Goal: Task Accomplishment & Management: Manage account settings

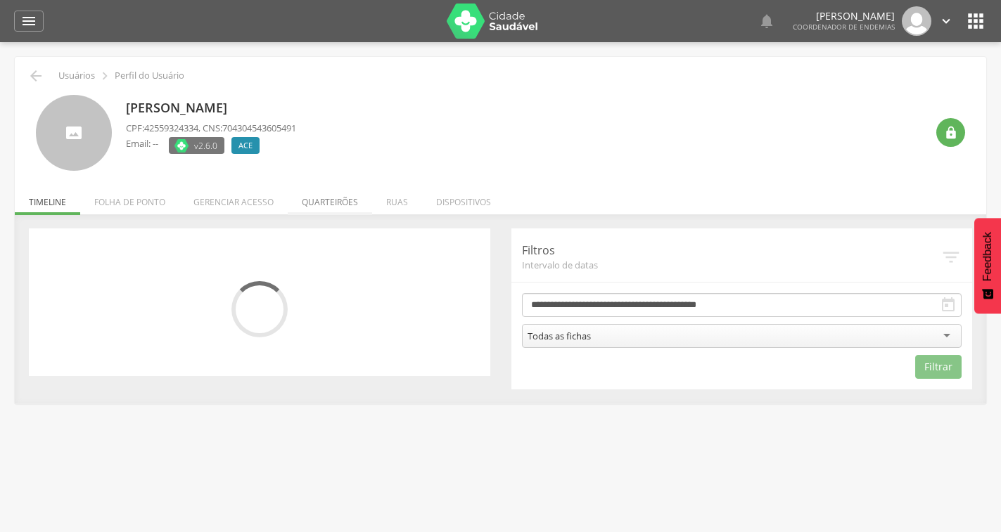
click at [331, 208] on li "Quarteirões" at bounding box center [330, 198] width 84 height 33
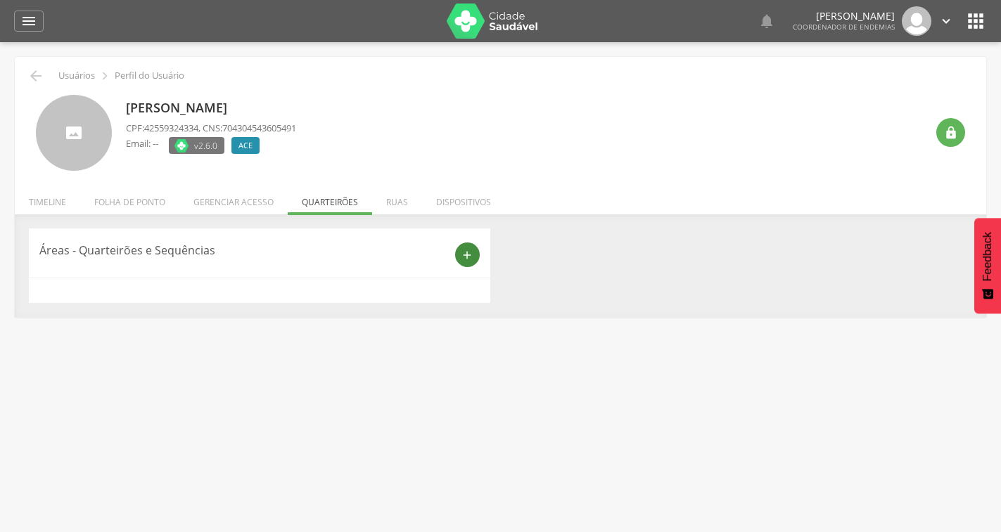
click at [466, 261] on icon "add" at bounding box center [467, 255] width 13 height 13
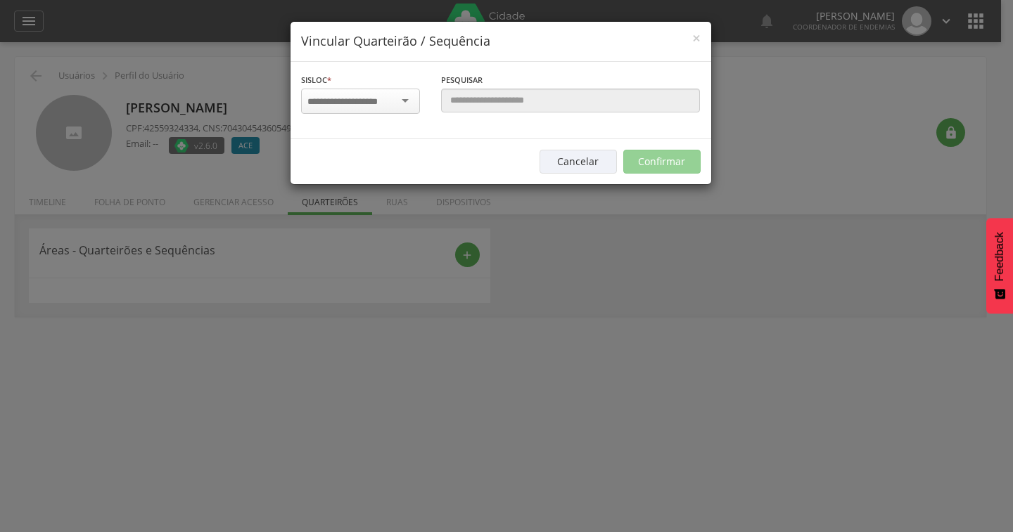
click at [384, 105] on input "select-one" at bounding box center [351, 102] width 89 height 13
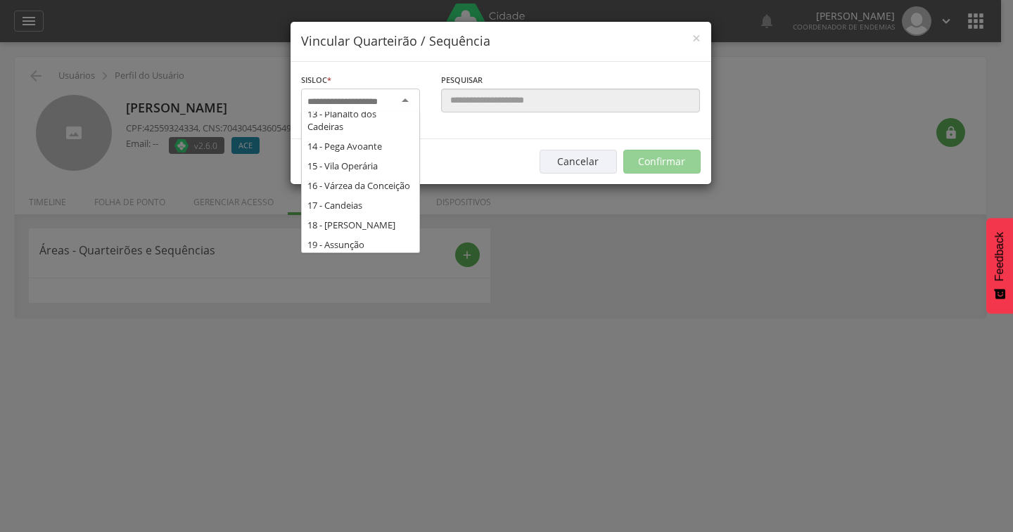
scroll to position [281, 0]
click at [545, 252] on div "× Vincular Quarteirão / Sequência Sisloc * 1 - Centro 2 - [GEOGRAPHIC_DATA] 3 -…" at bounding box center [506, 266] width 1013 height 532
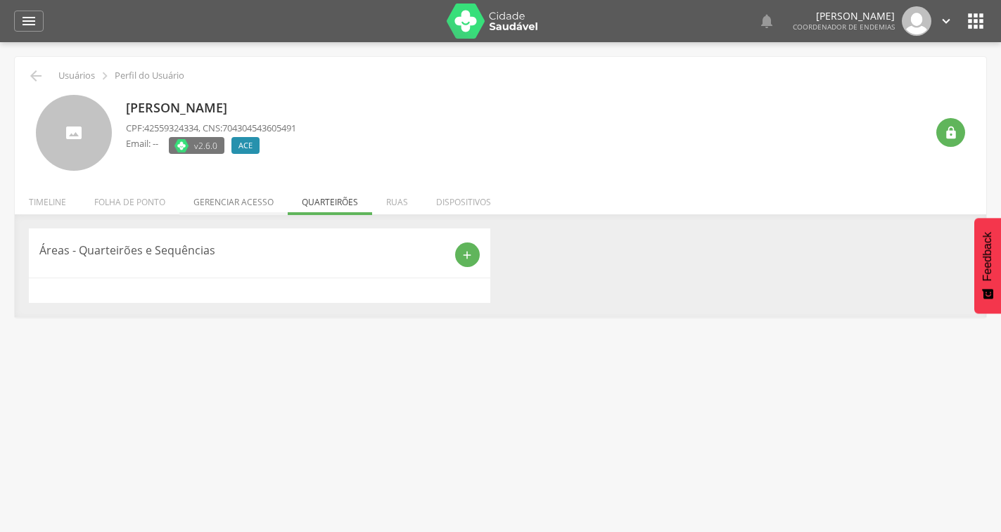
click at [232, 197] on li "Gerenciar acesso" at bounding box center [233, 198] width 108 height 33
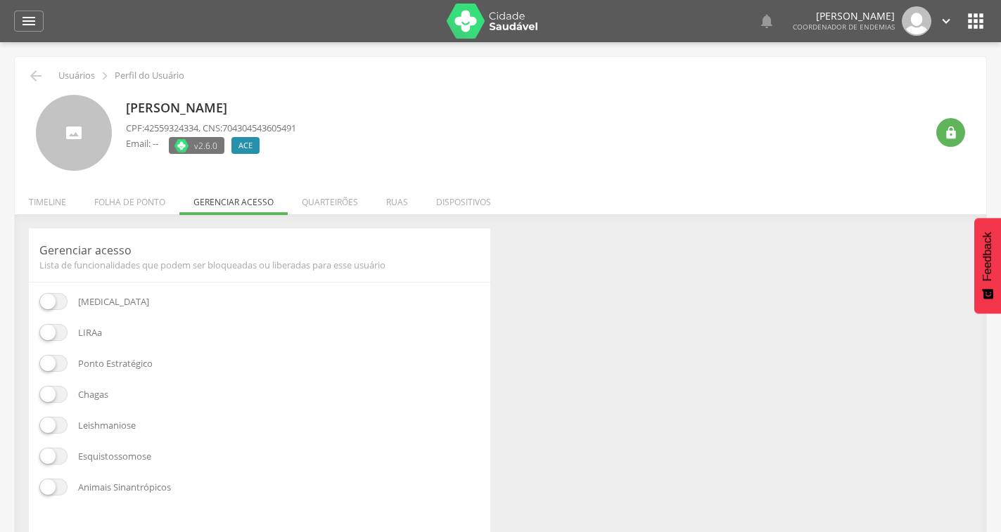
click at [48, 328] on span at bounding box center [53, 332] width 28 height 17
click at [56, 302] on span at bounding box center [53, 301] width 28 height 17
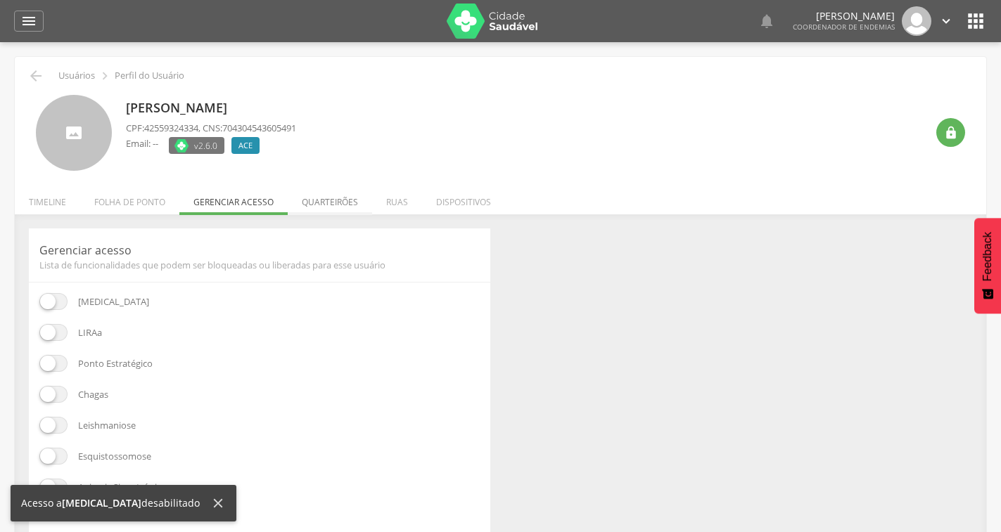
click at [312, 208] on li "Quarteirões" at bounding box center [330, 198] width 84 height 33
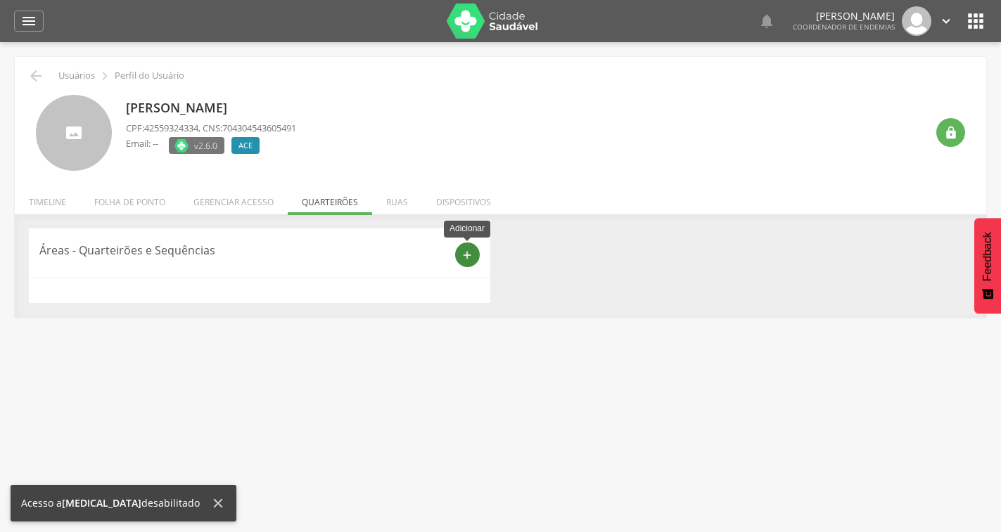
click at [467, 256] on icon "add" at bounding box center [467, 255] width 13 height 13
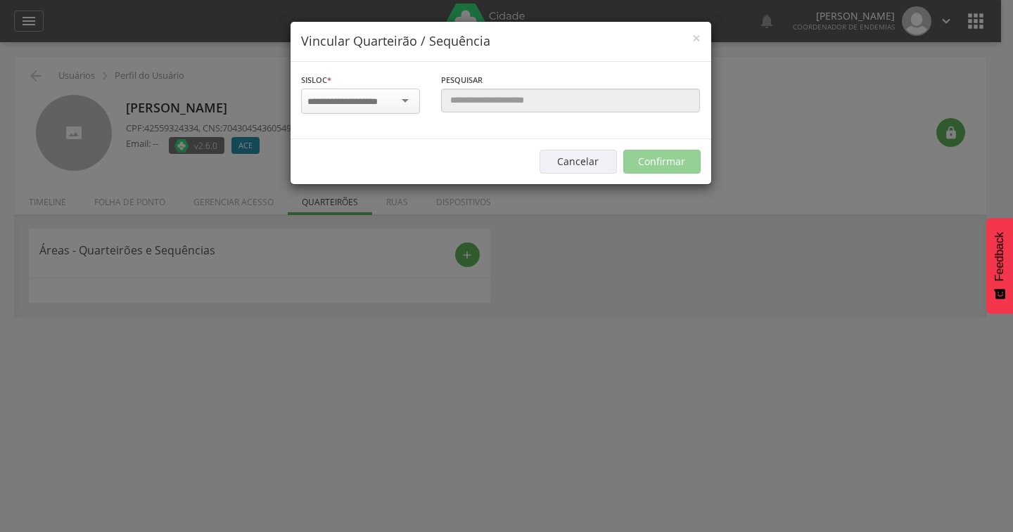
click at [377, 110] on div at bounding box center [360, 101] width 119 height 25
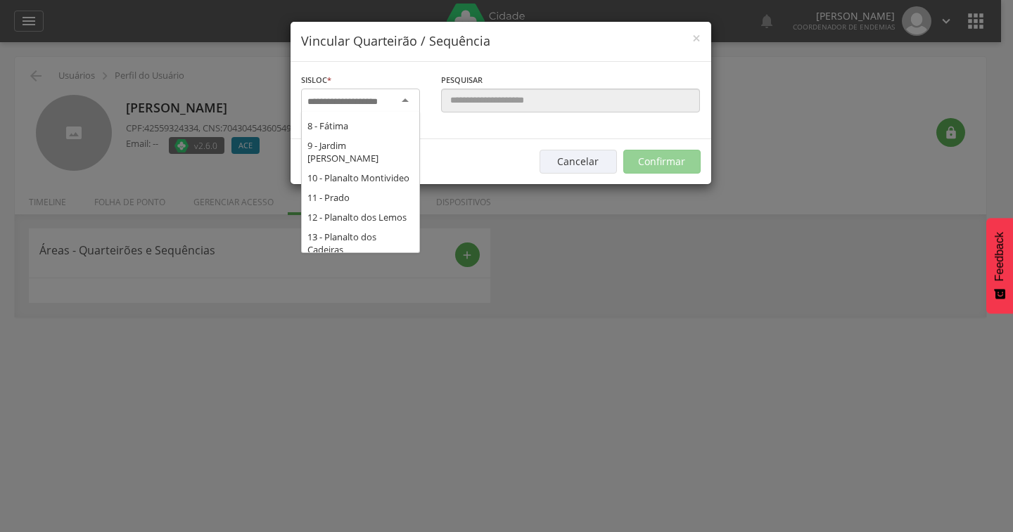
scroll to position [141, 0]
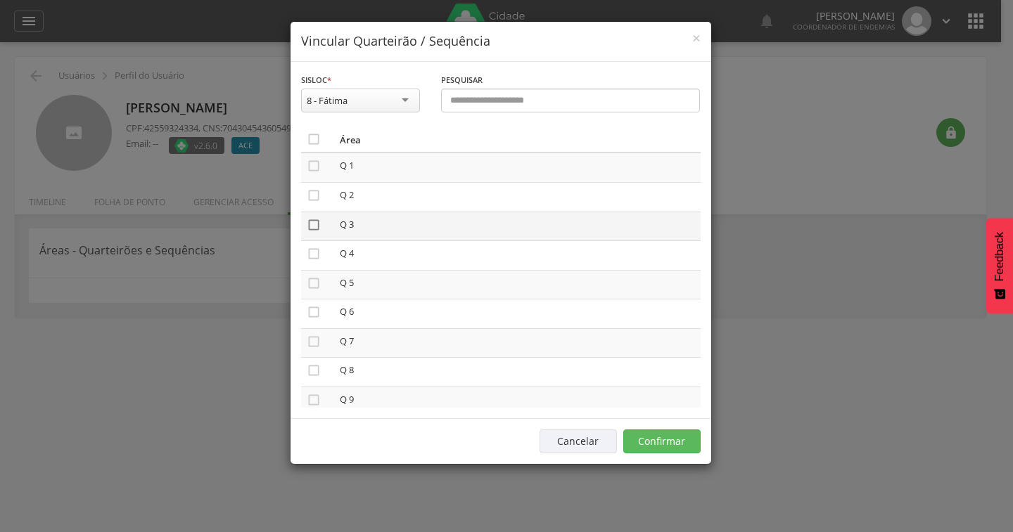
click at [308, 227] on icon "" at bounding box center [314, 225] width 14 height 14
click at [316, 339] on icon "" at bounding box center [314, 342] width 14 height 14
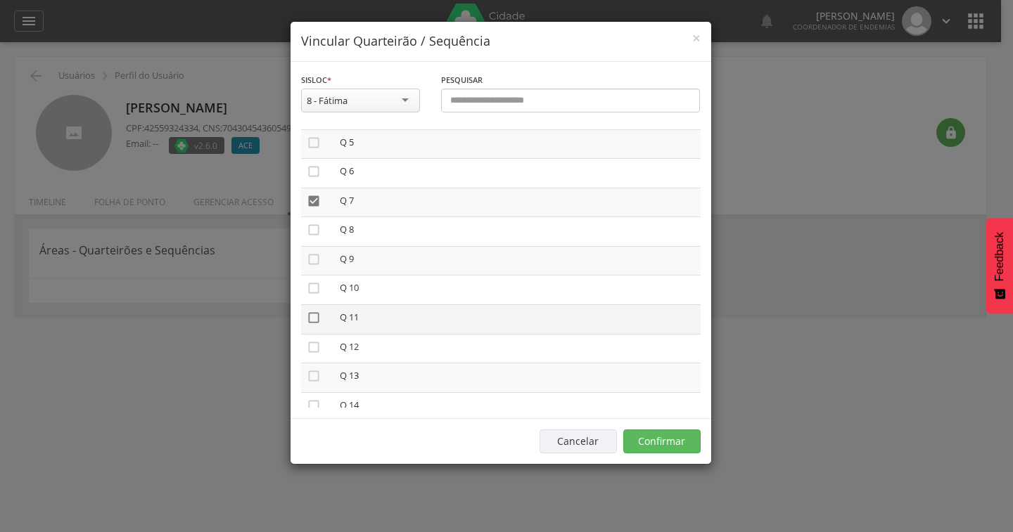
click at [307, 322] on icon "" at bounding box center [314, 318] width 14 height 14
click at [307, 364] on icon "" at bounding box center [314, 364] width 14 height 14
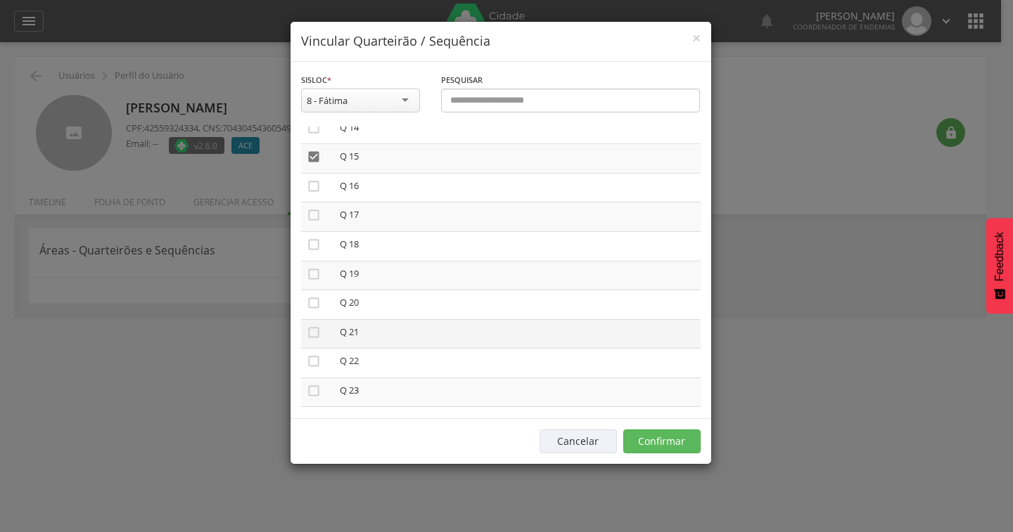
scroll to position [422, 0]
click at [314, 271] on icon "" at bounding box center [314, 271] width 14 height 14
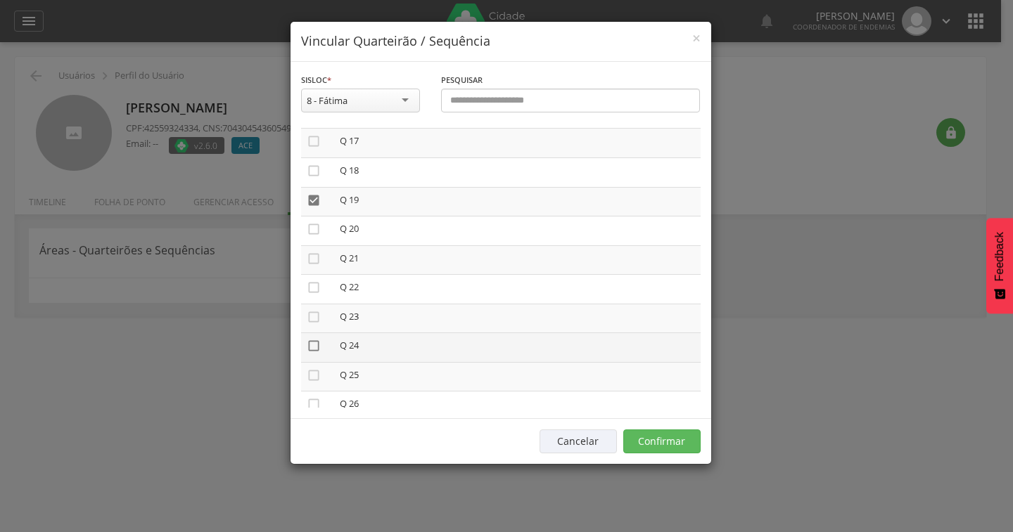
click at [311, 347] on icon "" at bounding box center [314, 346] width 14 height 14
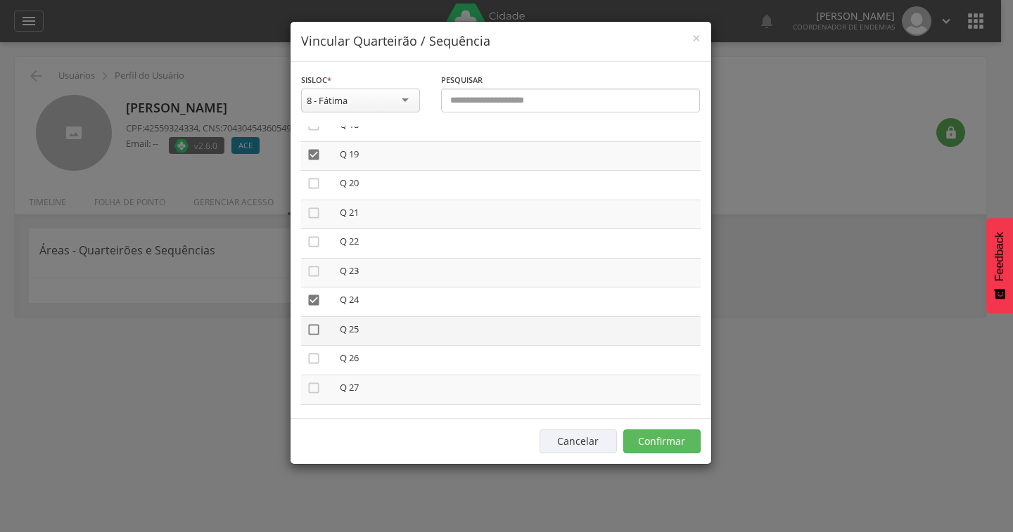
scroll to position [563, 0]
click at [309, 394] on icon "" at bounding box center [314, 393] width 14 height 14
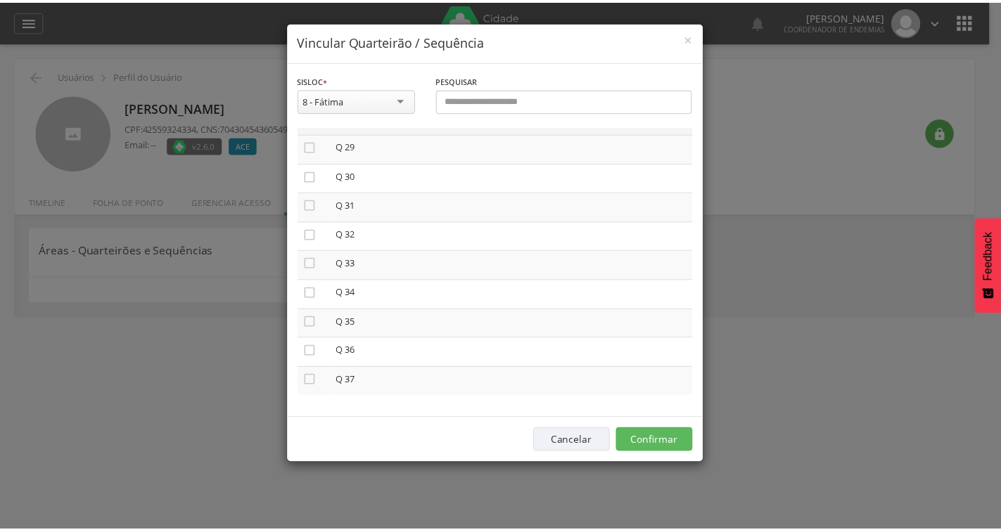
scroll to position [840, 0]
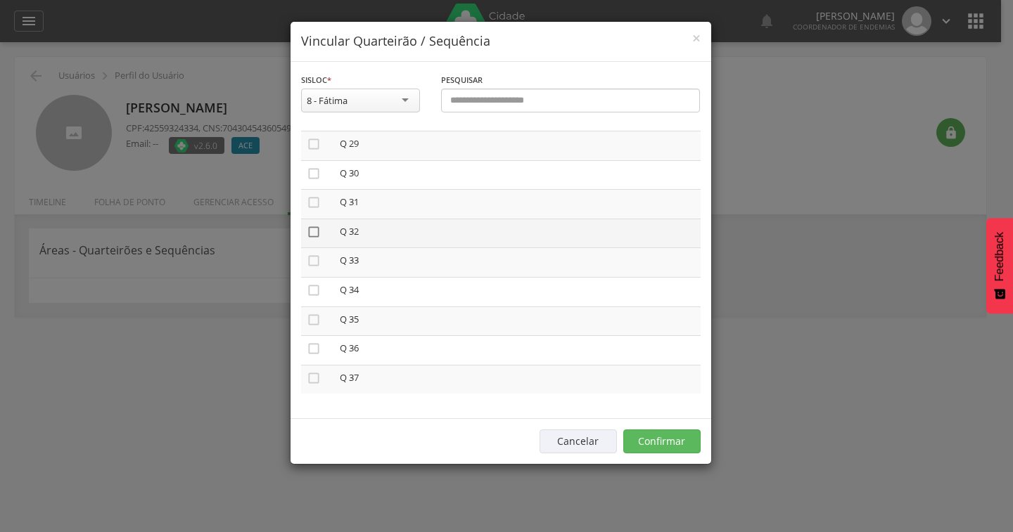
click at [314, 233] on icon "" at bounding box center [314, 232] width 14 height 14
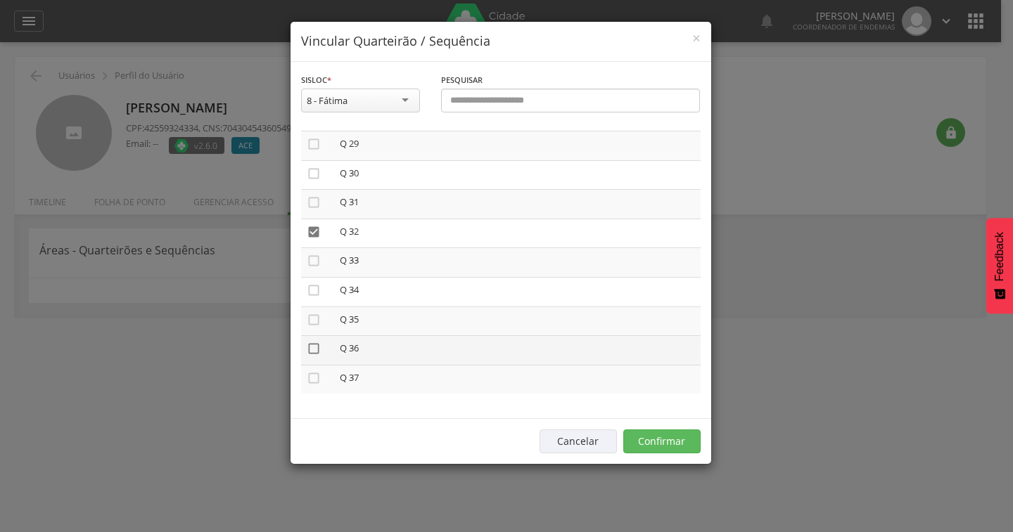
click at [314, 350] on icon "" at bounding box center [314, 349] width 14 height 14
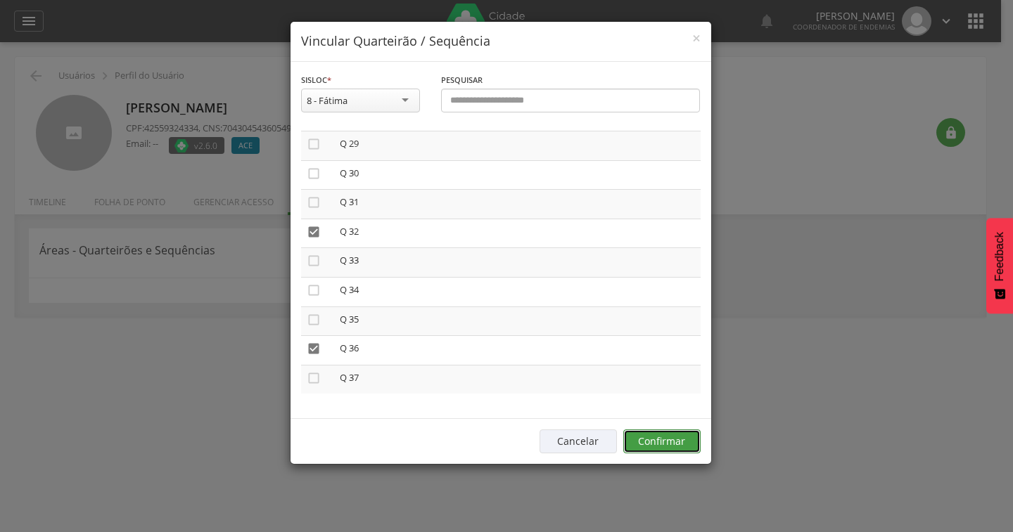
click at [683, 442] on button "Confirmar" at bounding box center [661, 442] width 77 height 24
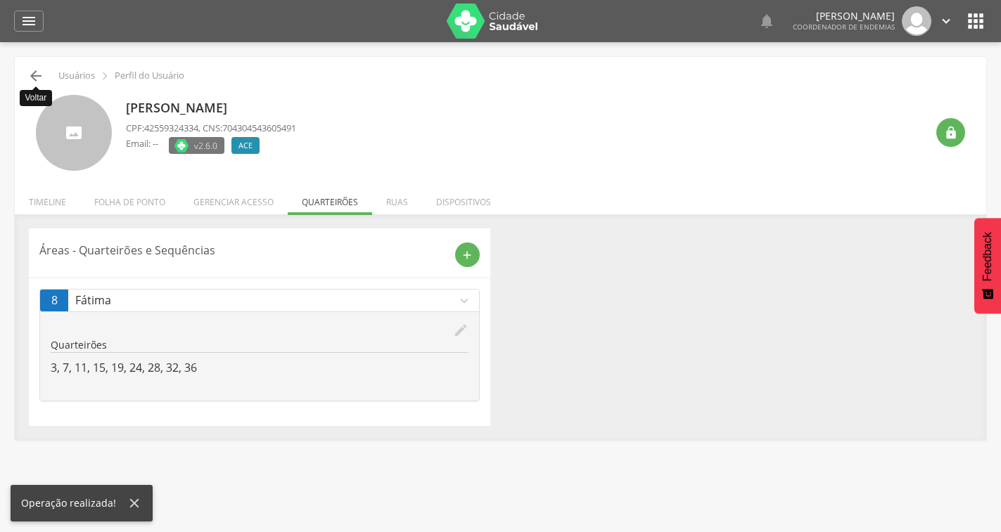
click at [36, 75] on icon "" at bounding box center [35, 76] width 17 height 17
